Goal: Information Seeking & Learning: Learn about a topic

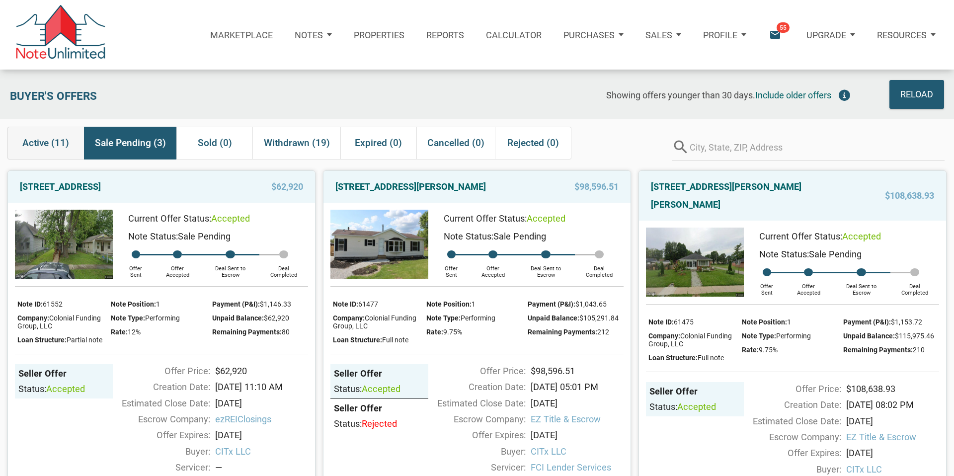
click at [38, 144] on span "Active (11)" at bounding box center [45, 143] width 47 height 18
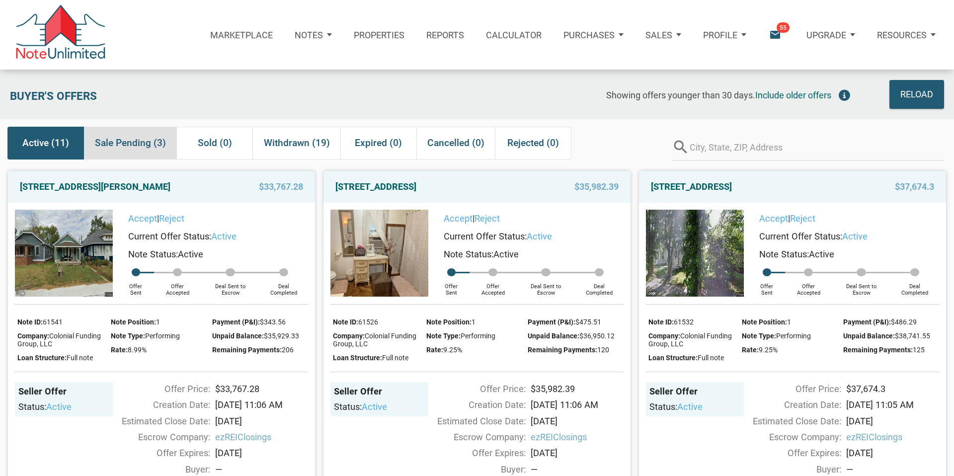
click at [138, 144] on span "Sale Pending (3)" at bounding box center [130, 143] width 71 height 18
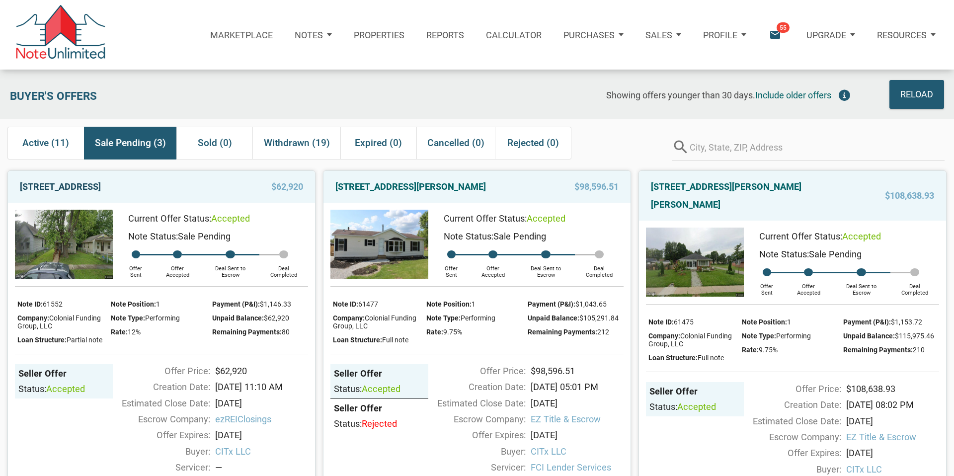
click at [101, 185] on link "[STREET_ADDRESS]" at bounding box center [60, 187] width 81 height 18
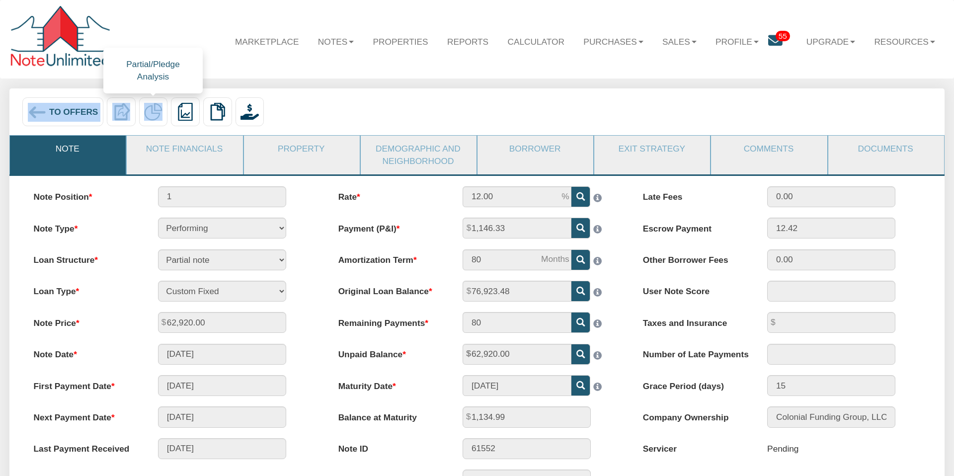
click at [153, 112] on img at bounding box center [153, 112] width 18 height 18
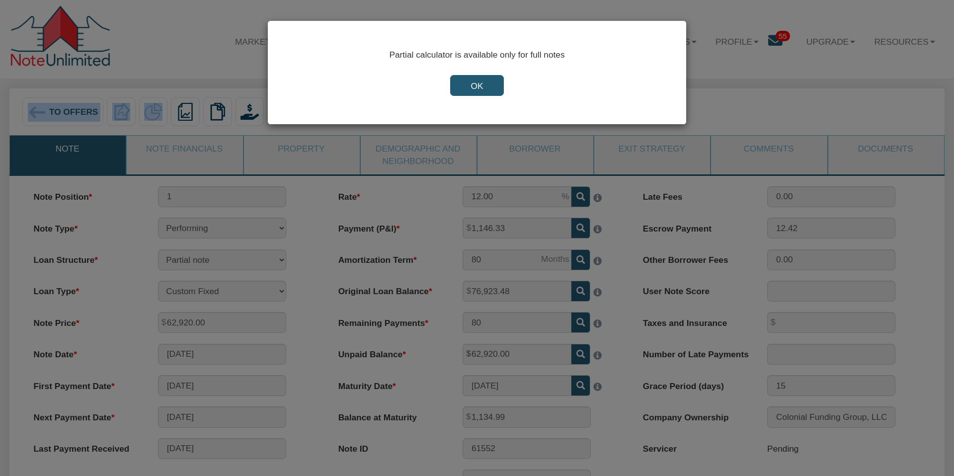
click at [486, 92] on input "OK" at bounding box center [476, 85] width 53 height 21
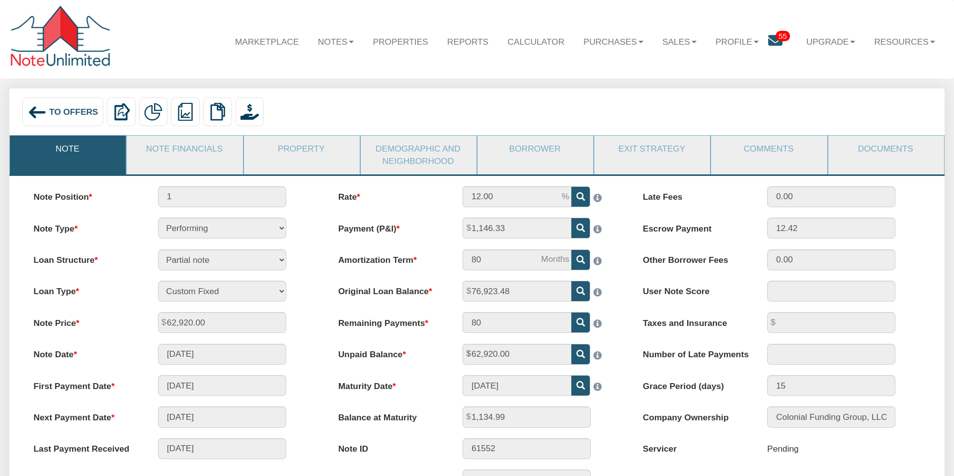
drag, startPoint x: 310, startPoint y: 254, endPoint x: 311, endPoint y: 249, distance: 5.6
click at [310, 254] on div "Loan Structure Full note Partial note Pledge note Split Payment note" at bounding box center [172, 260] width 299 height 21
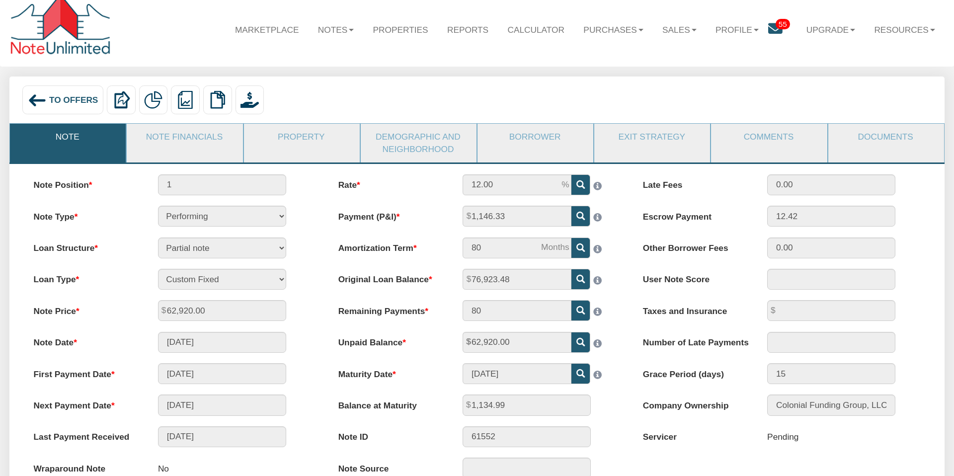
scroll to position [11, 0]
click at [184, 97] on img at bounding box center [185, 100] width 18 height 18
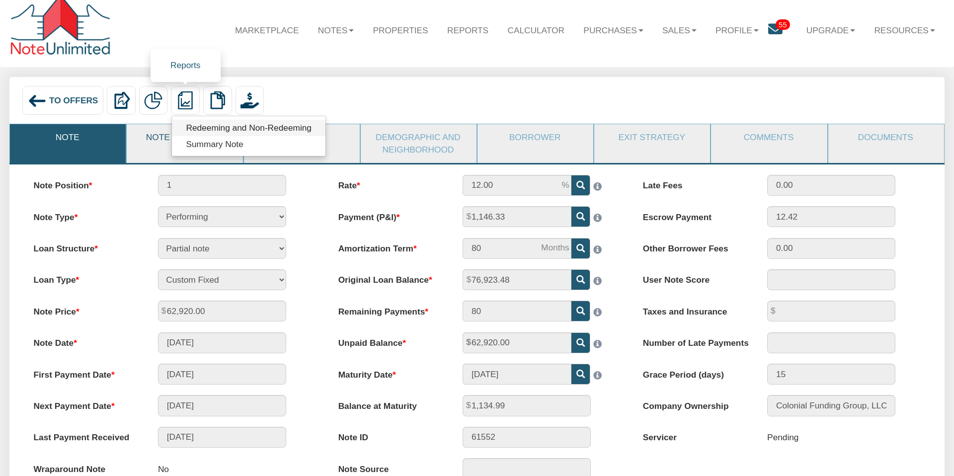
click at [220, 128] on link "Redeeming and Non-Redeeming" at bounding box center [249, 128] width 154 height 16
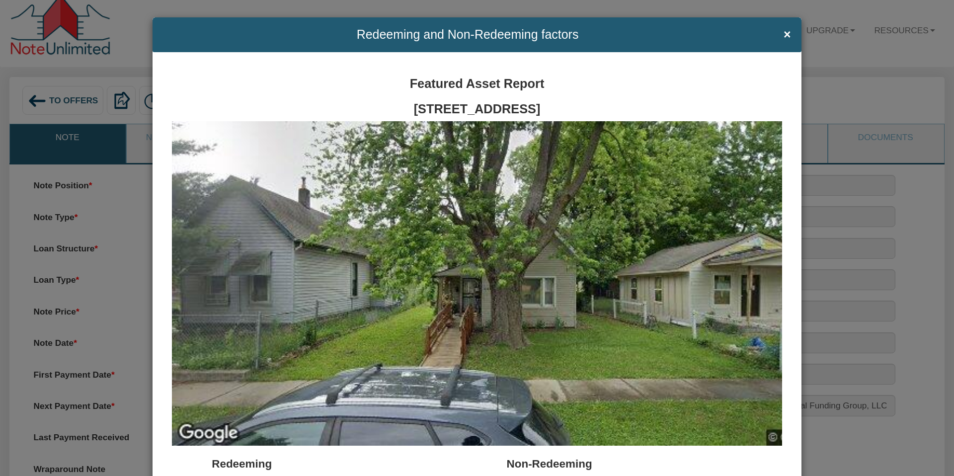
scroll to position [0, 0]
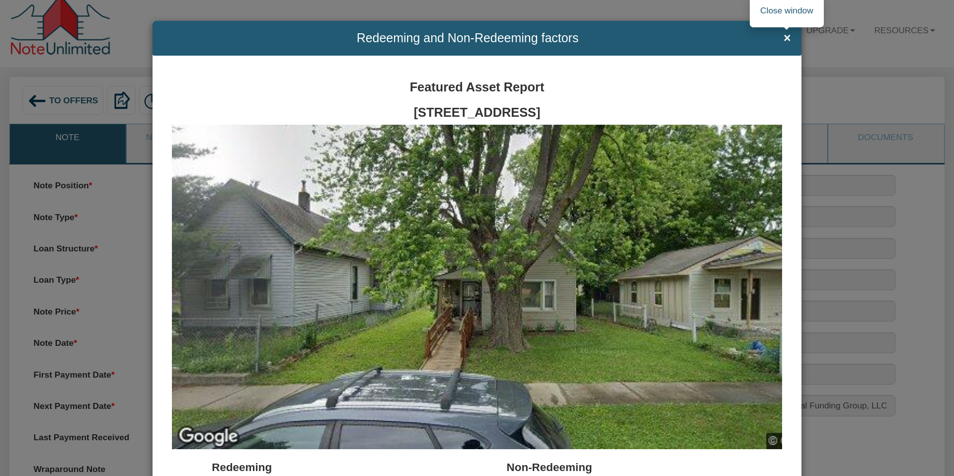
click at [787, 39] on span "×" at bounding box center [787, 37] width 7 height 13
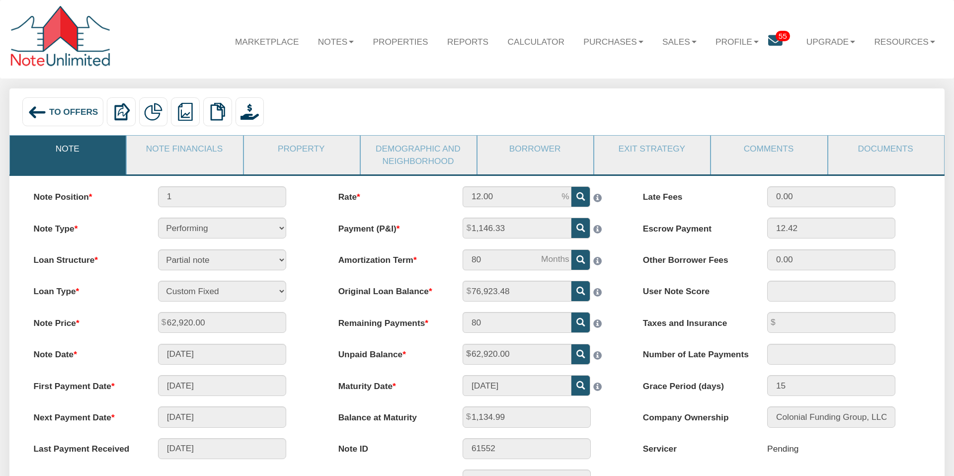
click at [44, 109] on img at bounding box center [37, 112] width 19 height 19
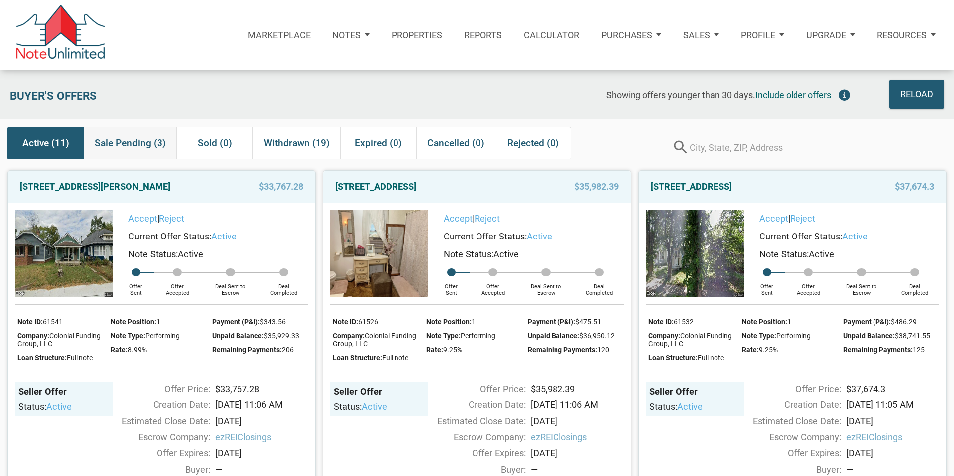
click at [136, 140] on span "Sale Pending (3)" at bounding box center [130, 143] width 71 height 18
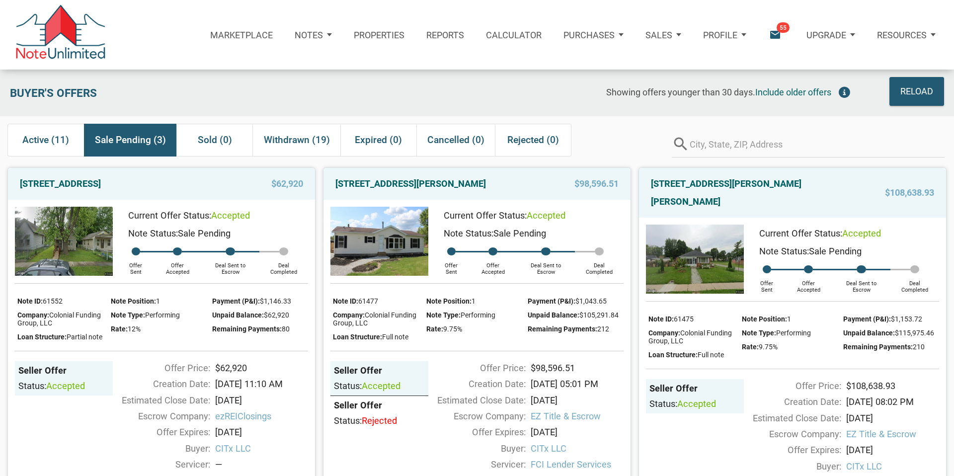
click at [281, 229] on div "Note Status: Sale Pending" at bounding box center [213, 234] width 190 height 18
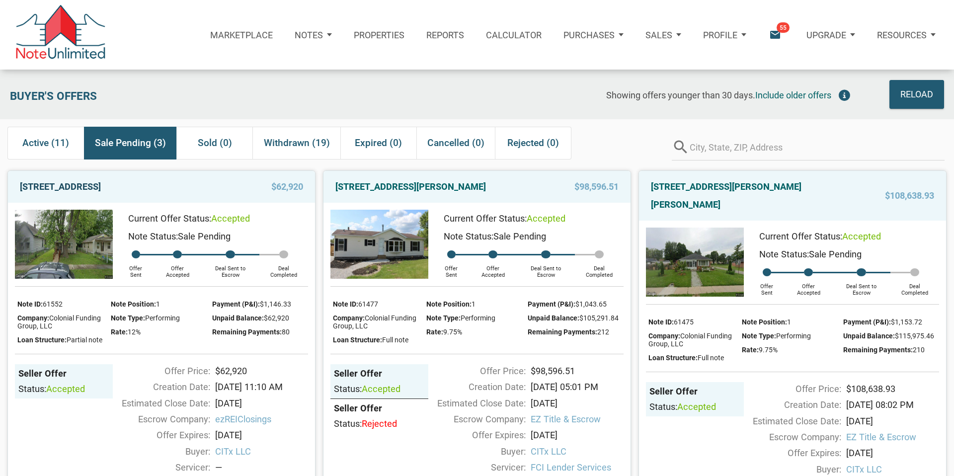
click at [101, 184] on link "2222 N Arsenal Ave, Indianapolis, IN, 46218" at bounding box center [60, 187] width 81 height 18
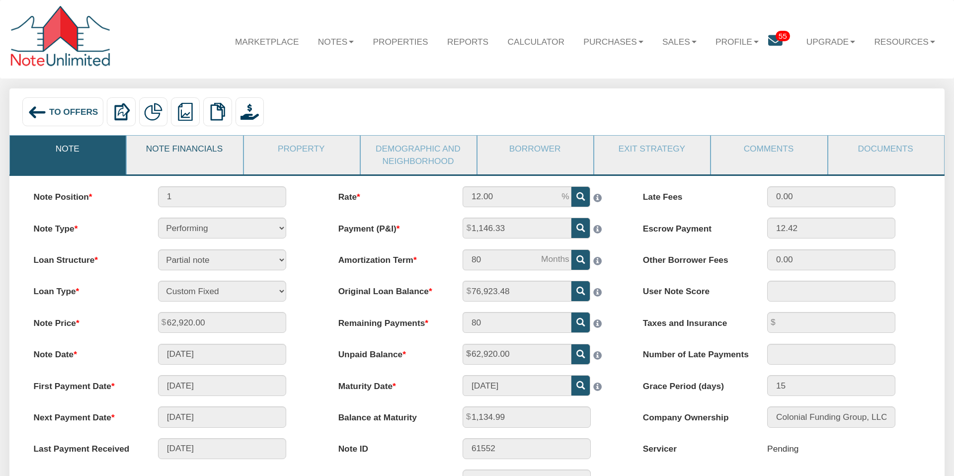
click at [208, 147] on link "Note Financials" at bounding box center [184, 149] width 115 height 26
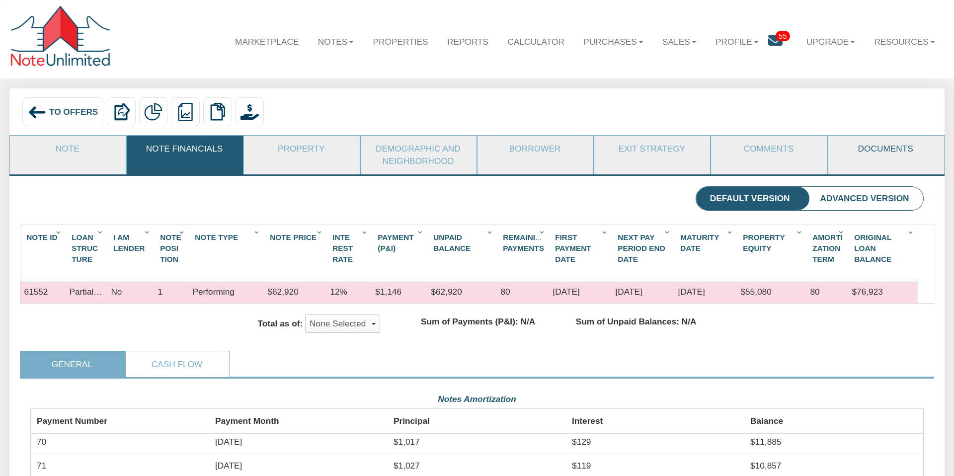
click at [879, 151] on link "Documents" at bounding box center [886, 149] width 115 height 26
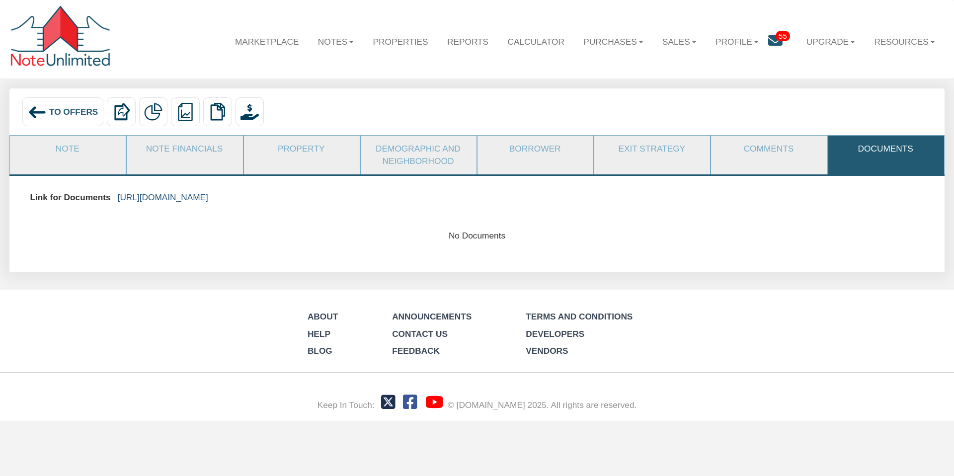
click at [203, 199] on link "https://colonialfundinggroup.sharepoint.com/:f:/s/operationsteam/EhDpr0Y2fuhCqL…" at bounding box center [163, 197] width 90 height 10
click at [59, 111] on span "To Offers" at bounding box center [73, 112] width 49 height 10
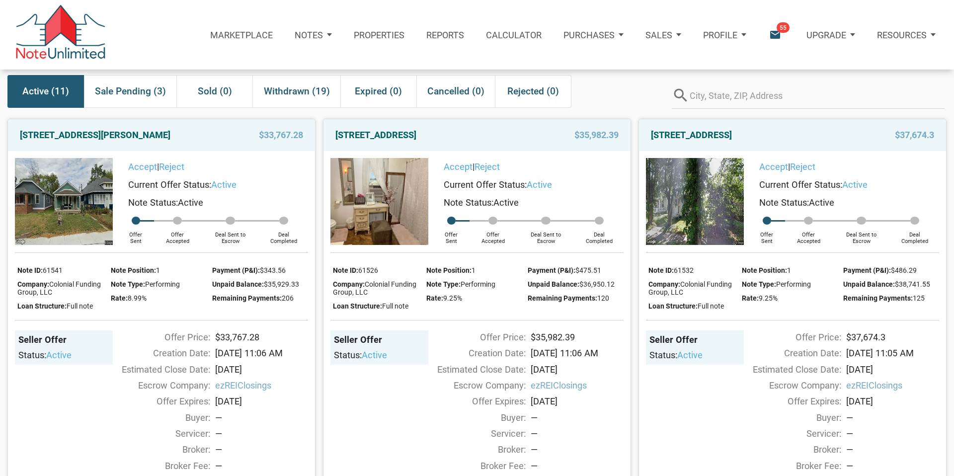
scroll to position [49, 0]
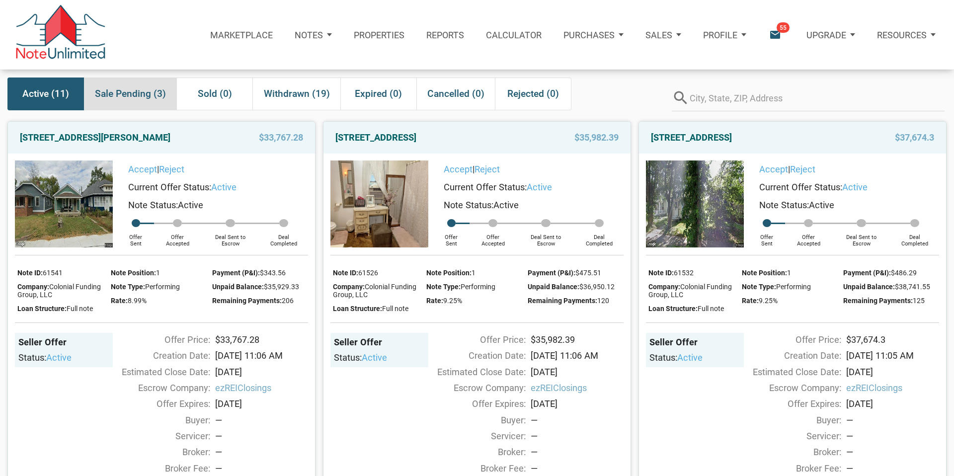
click at [140, 91] on span "Sale Pending (3)" at bounding box center [130, 94] width 71 height 18
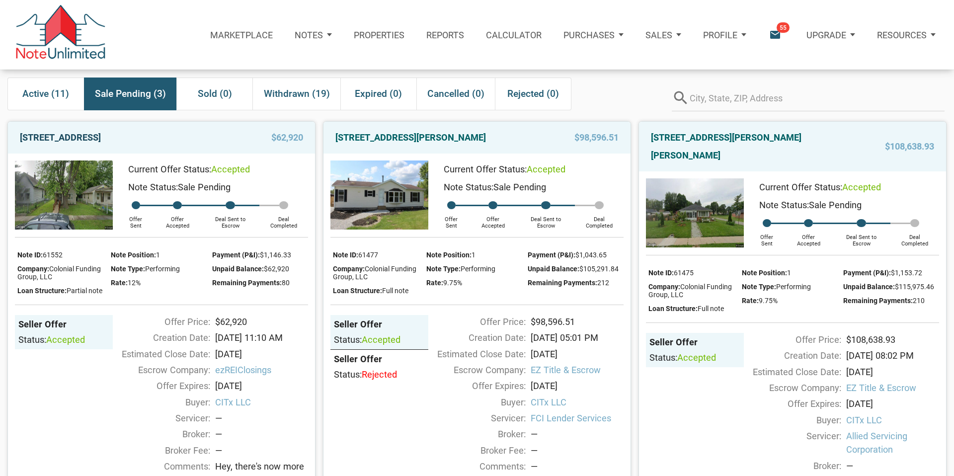
click at [101, 138] on link "2222 N Arsenal Ave, Indianapolis, IN, 46218" at bounding box center [60, 138] width 81 height 18
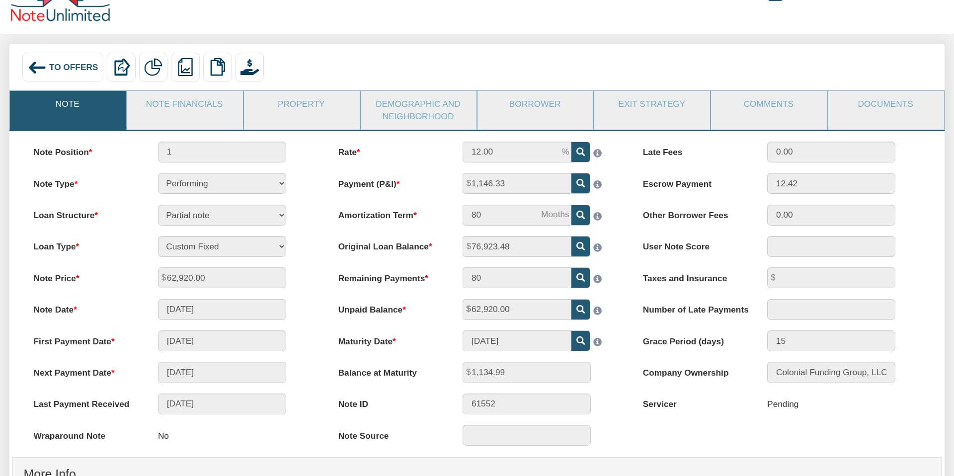
scroll to position [51, 0]
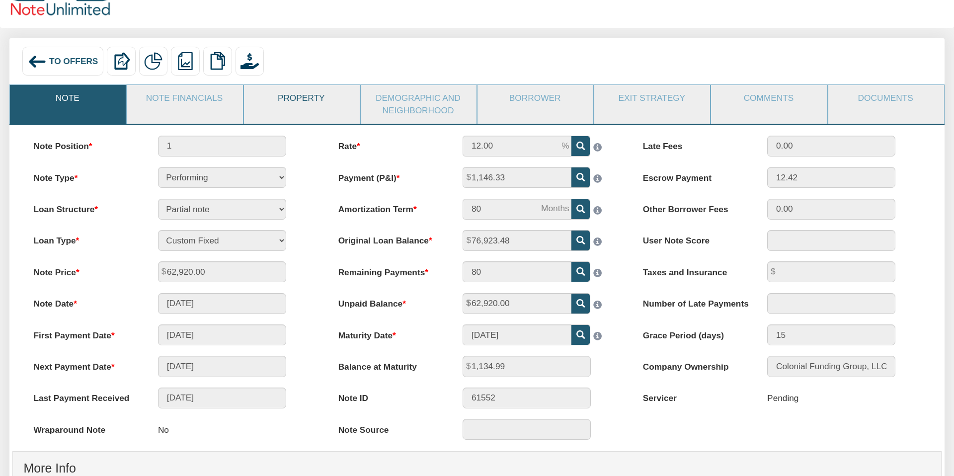
click at [286, 99] on link "Property" at bounding box center [301, 98] width 115 height 26
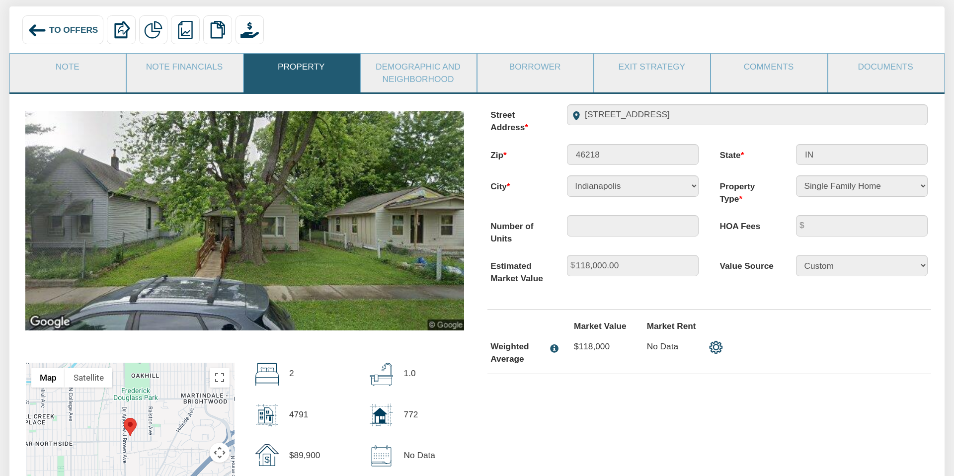
scroll to position [0, 0]
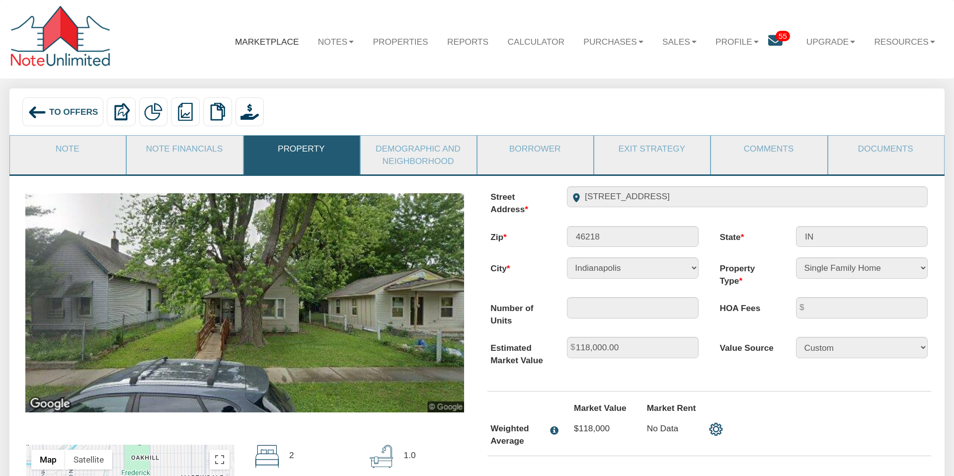
click at [266, 40] on link "Marketplace" at bounding box center [267, 41] width 83 height 29
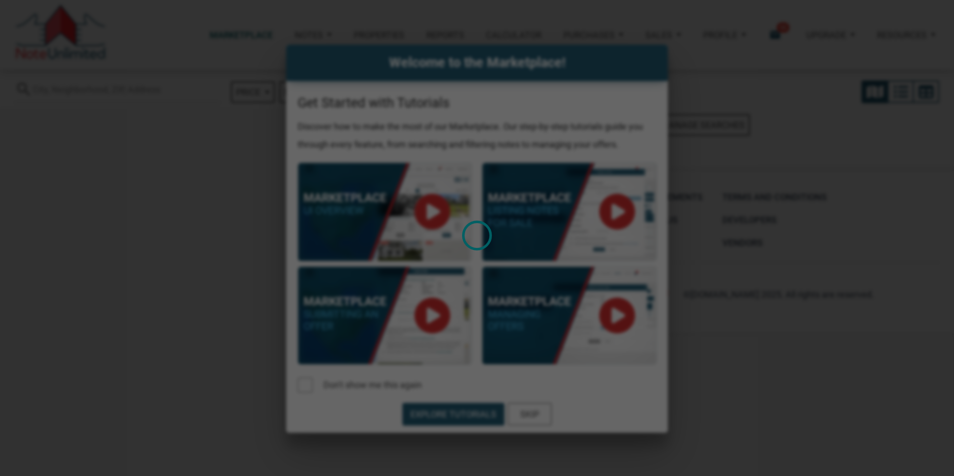
select select
